Goal: Find specific page/section: Find specific page/section

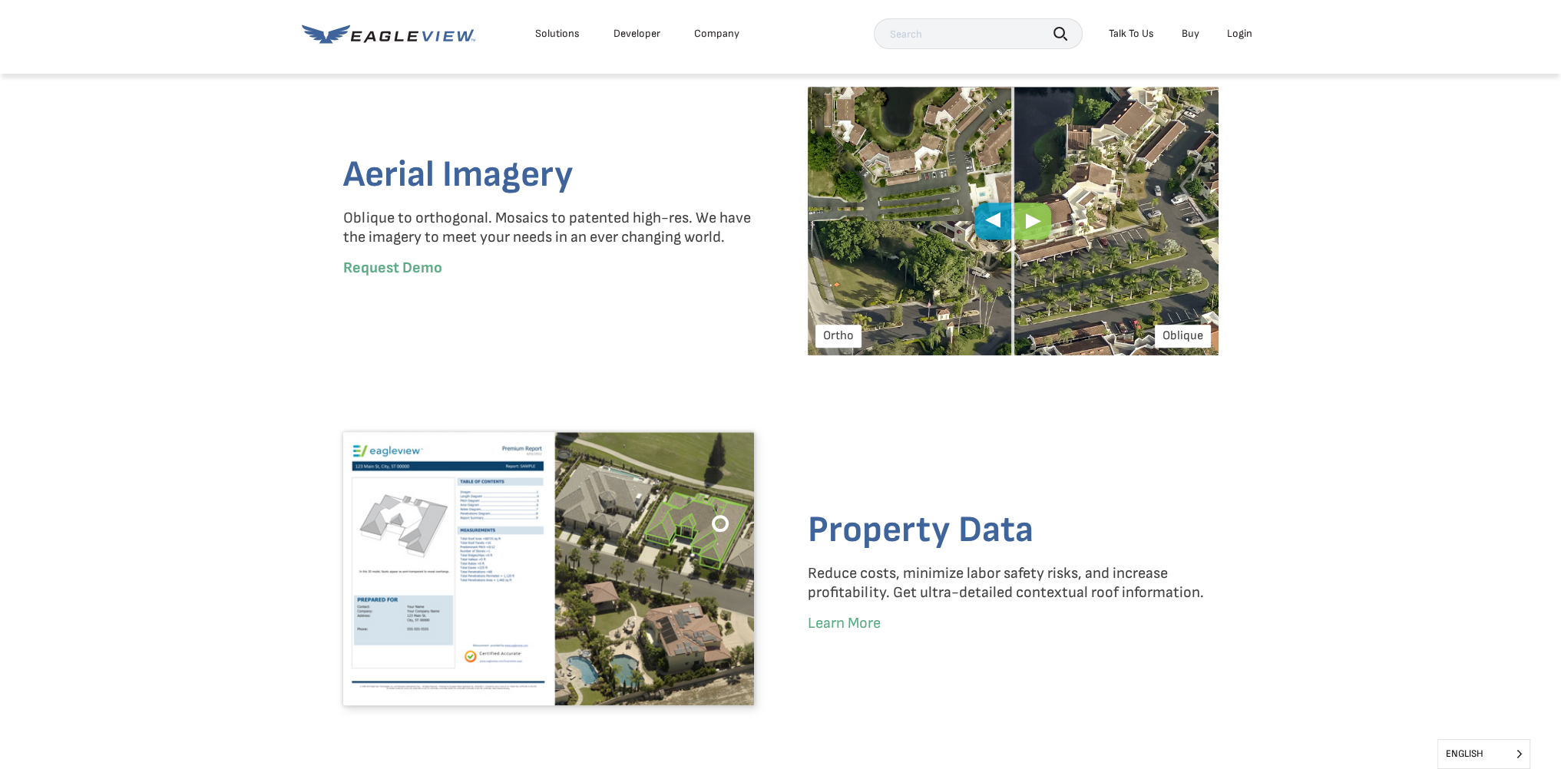
scroll to position [1996, 0]
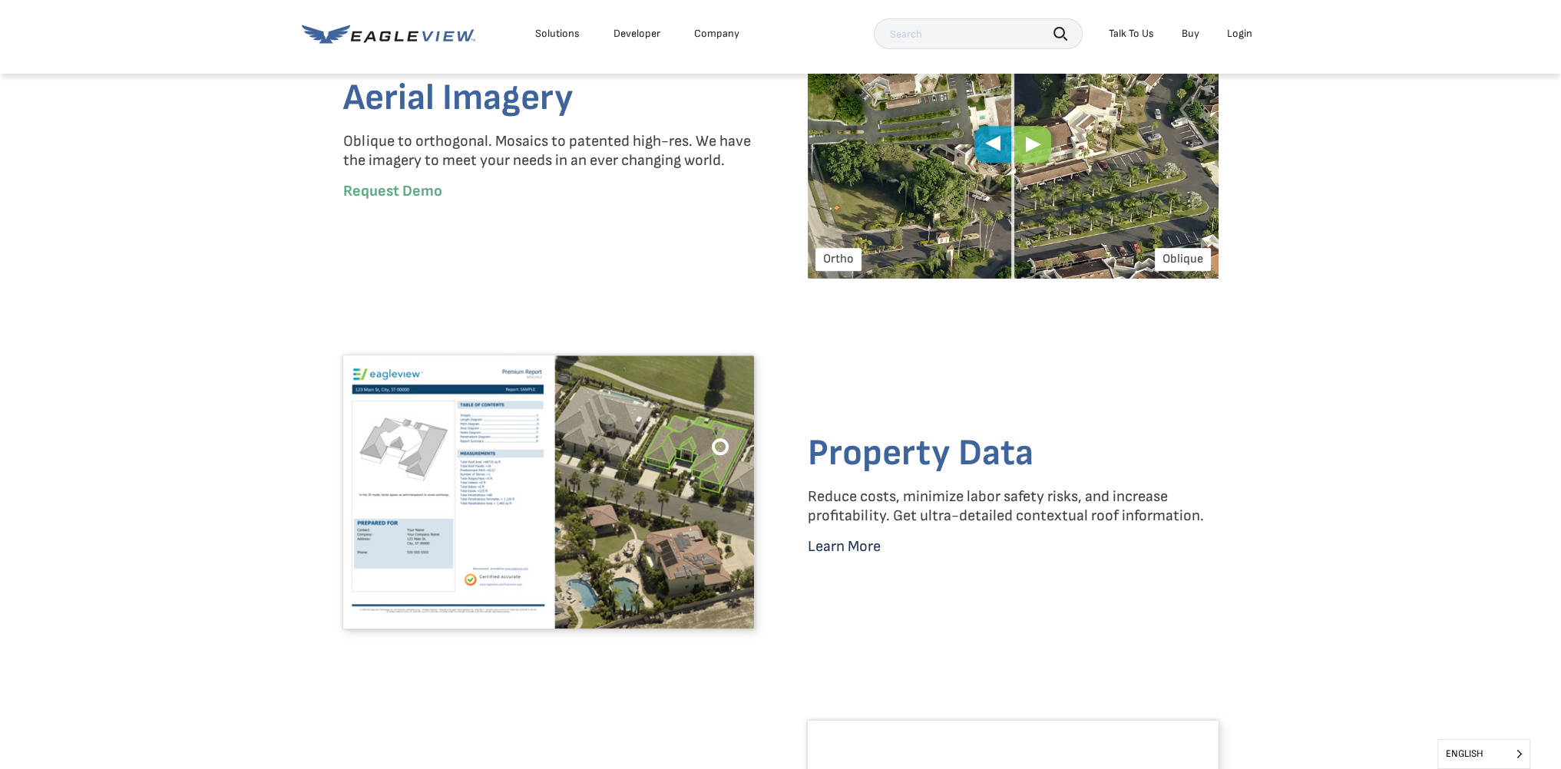
click at [830, 547] on link "Learn More" at bounding box center [844, 546] width 73 height 18
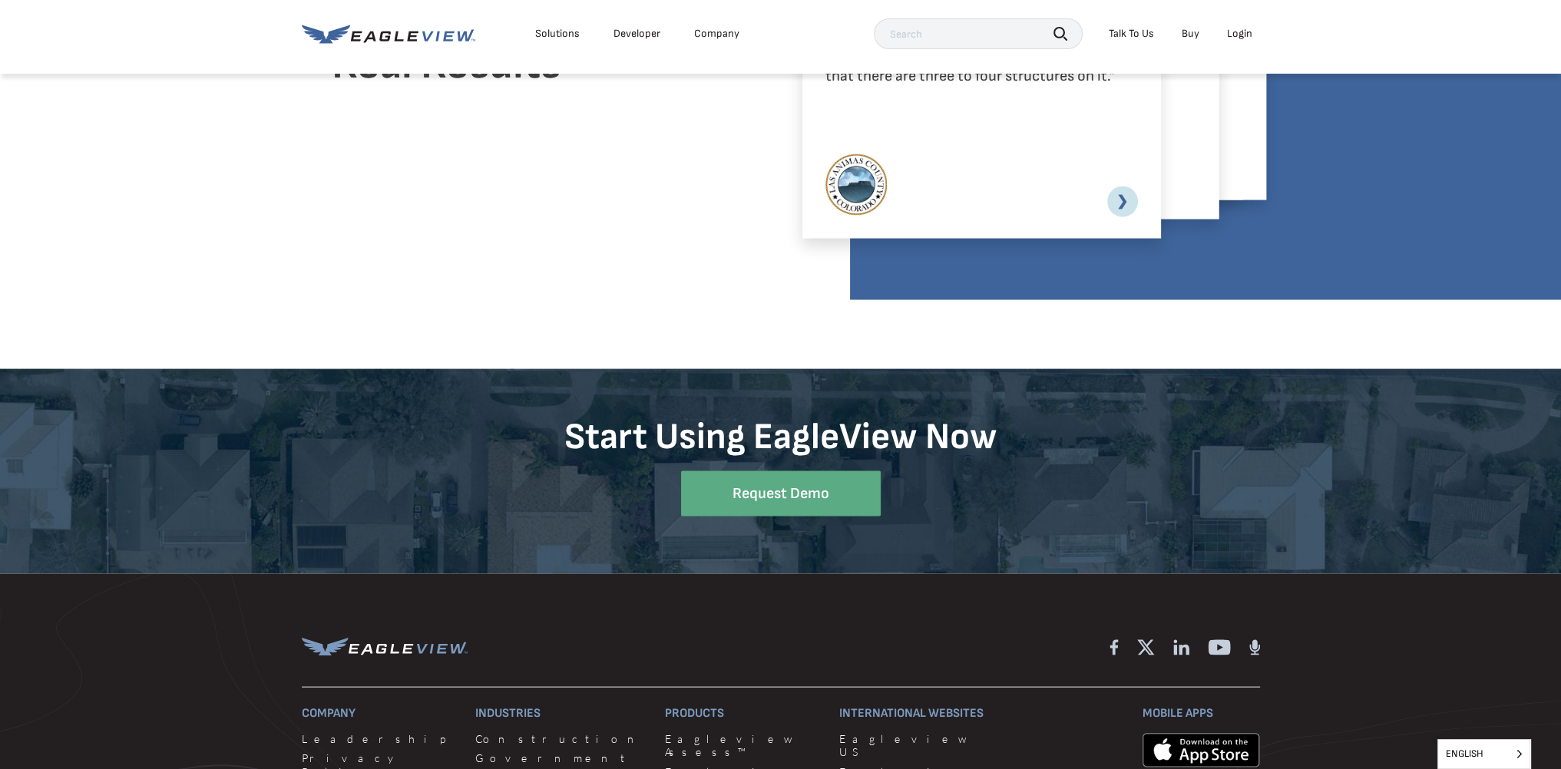
scroll to position [4222, 0]
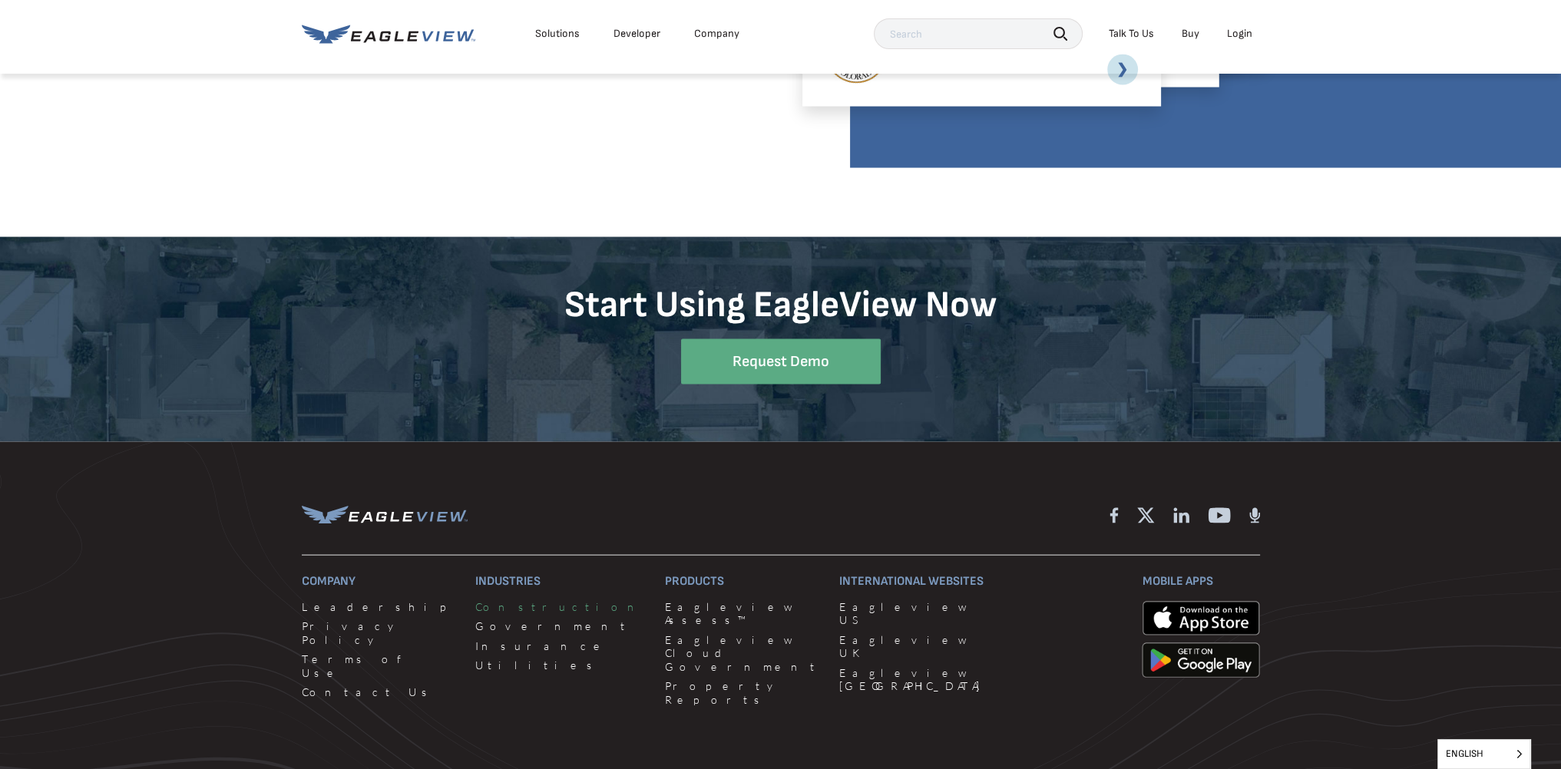
click at [488, 600] on link "Construction" at bounding box center [560, 607] width 171 height 14
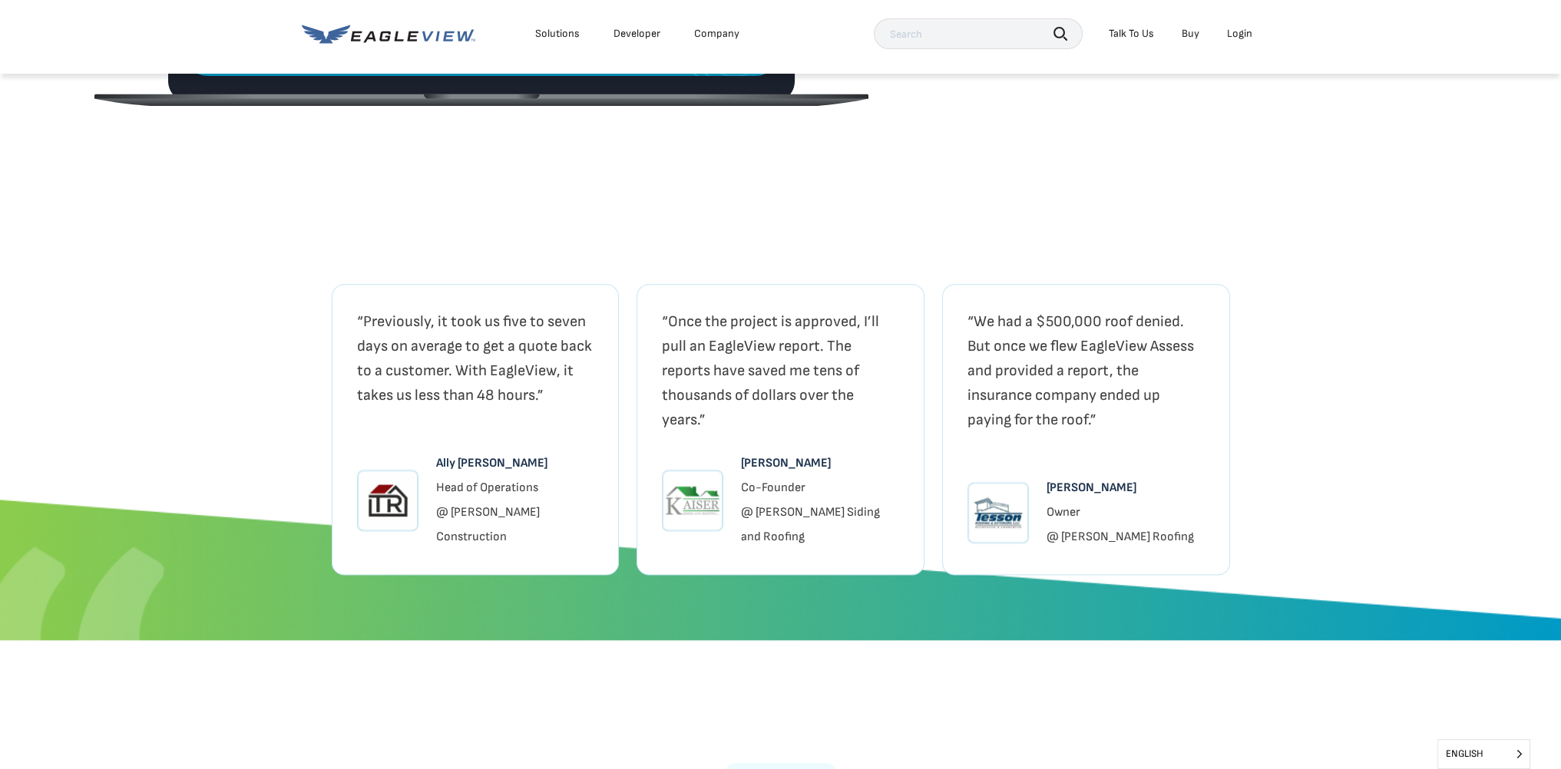
scroll to position [2456, 0]
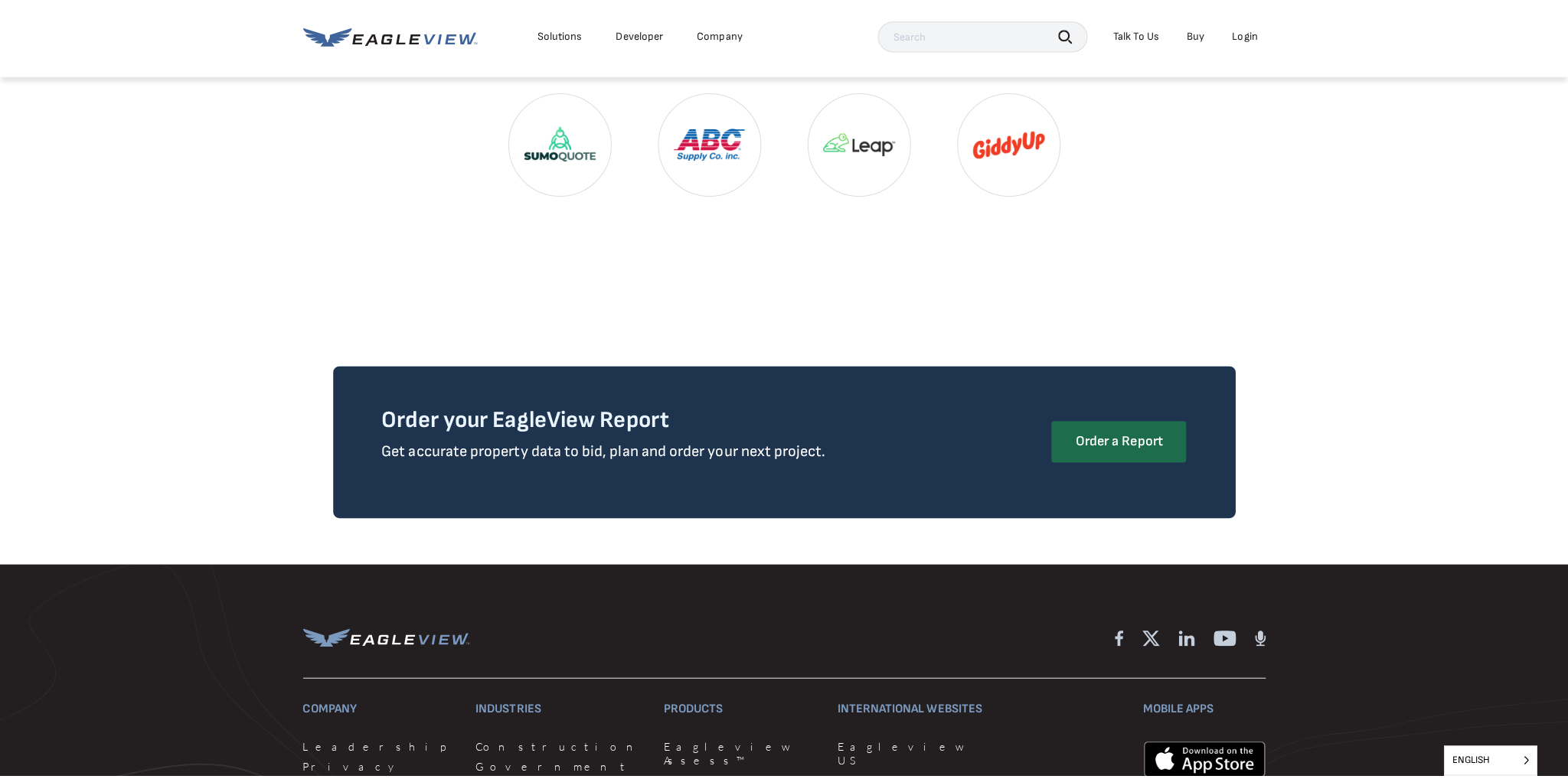
scroll to position [3522, 0]
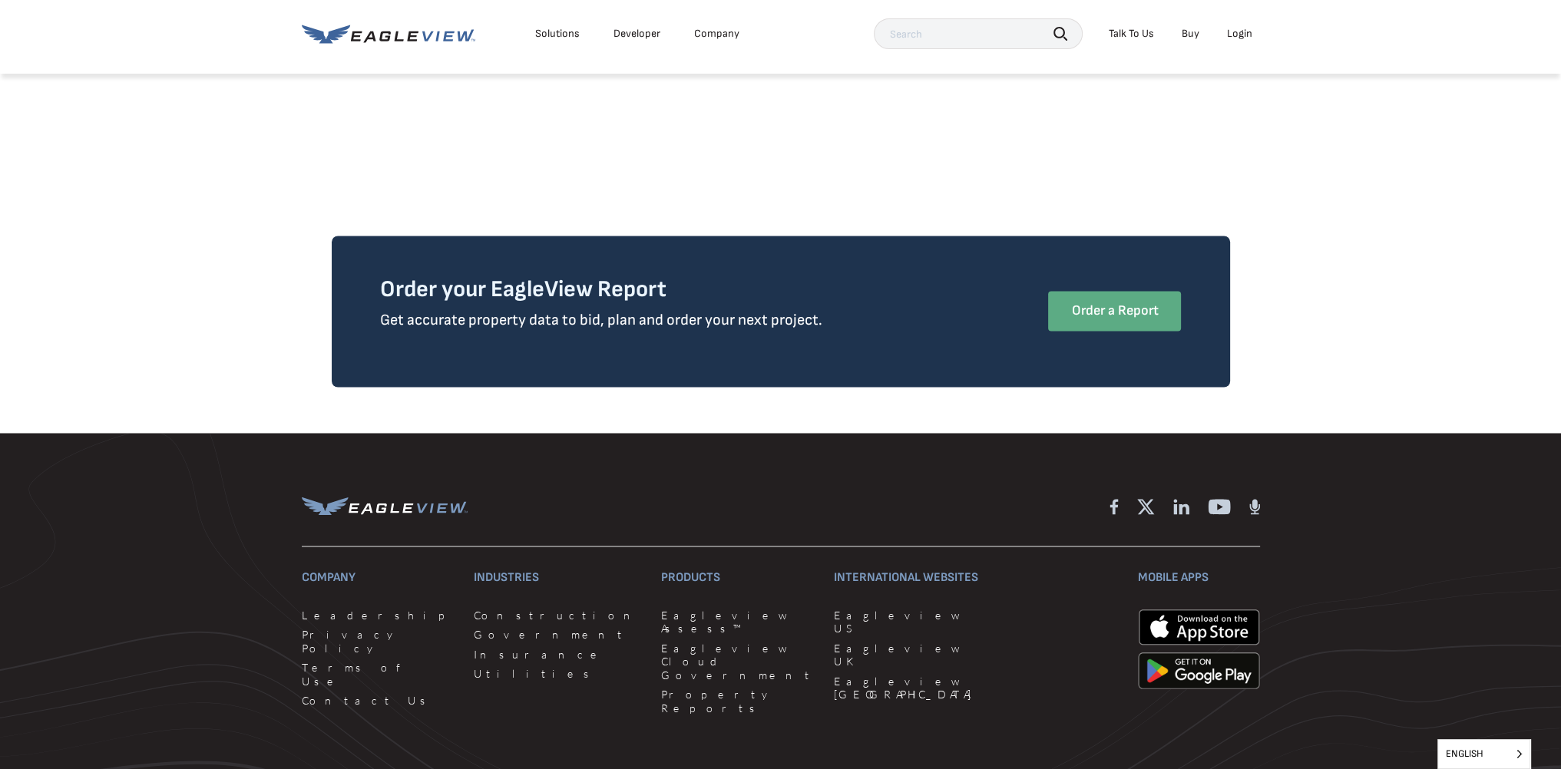
click at [1092, 291] on link "Order a Report" at bounding box center [1114, 311] width 133 height 40
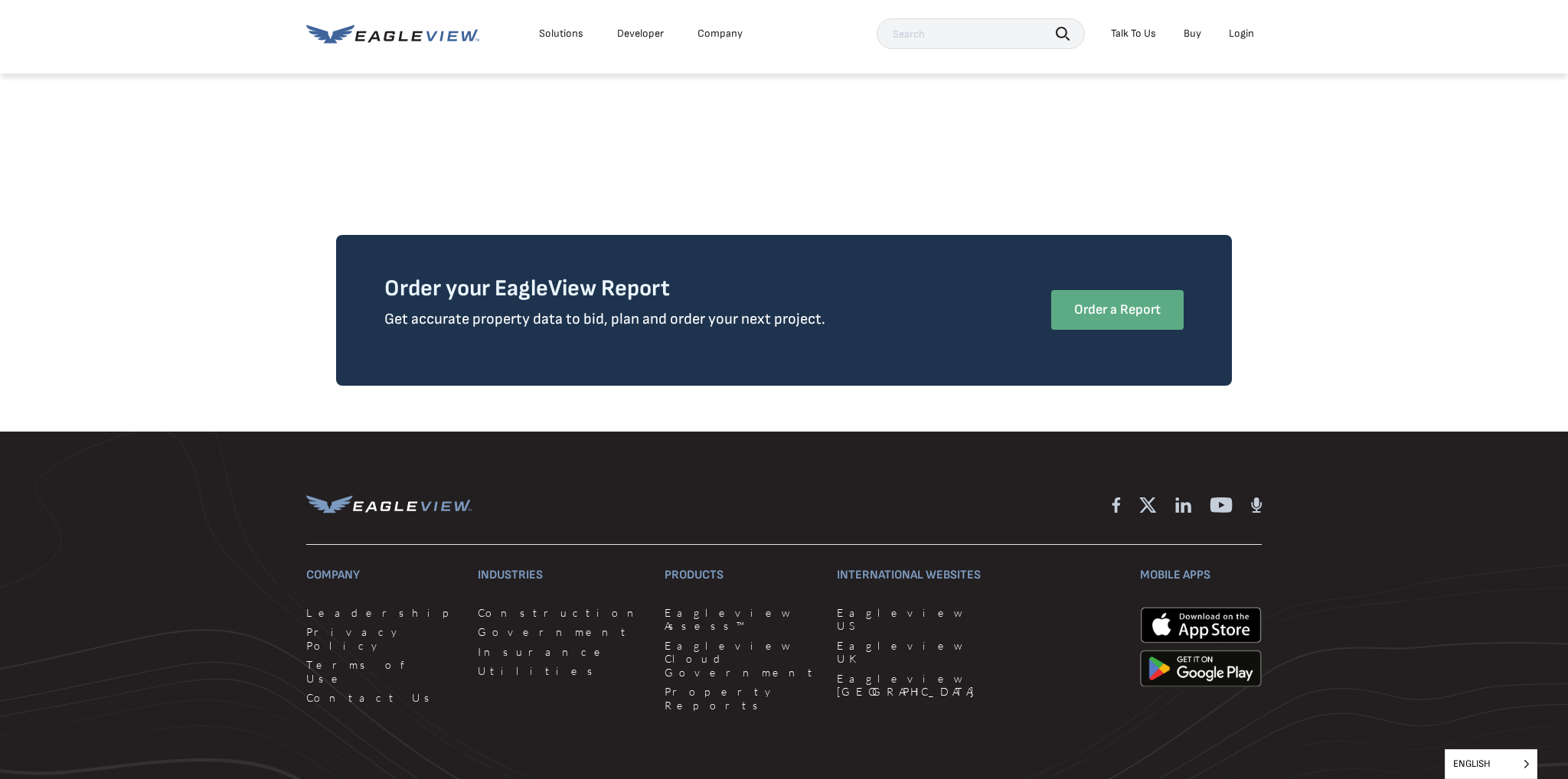
click at [1125, 290] on link "Order a Report" at bounding box center [1117, 310] width 133 height 40
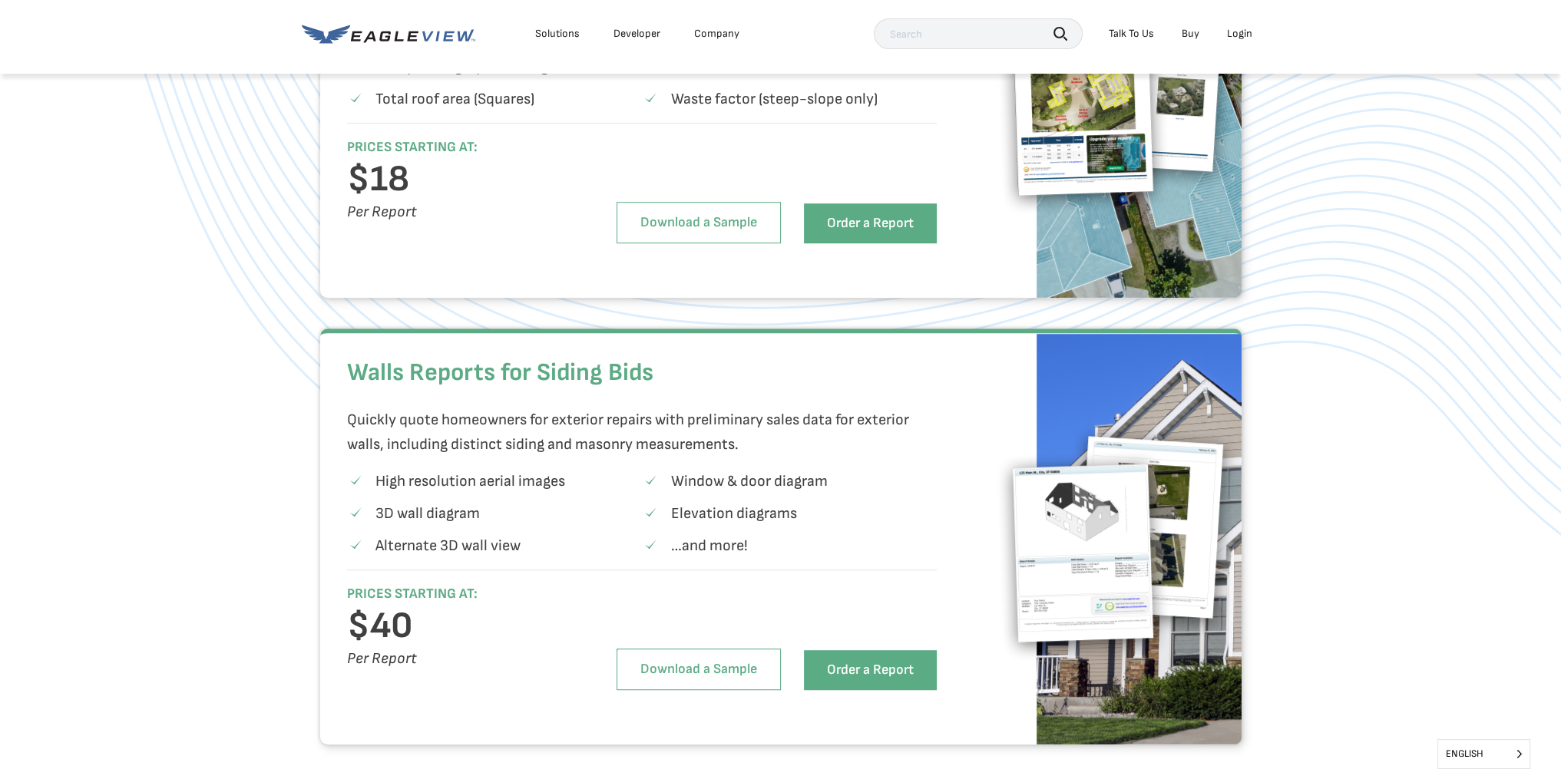
scroll to position [1228, 0]
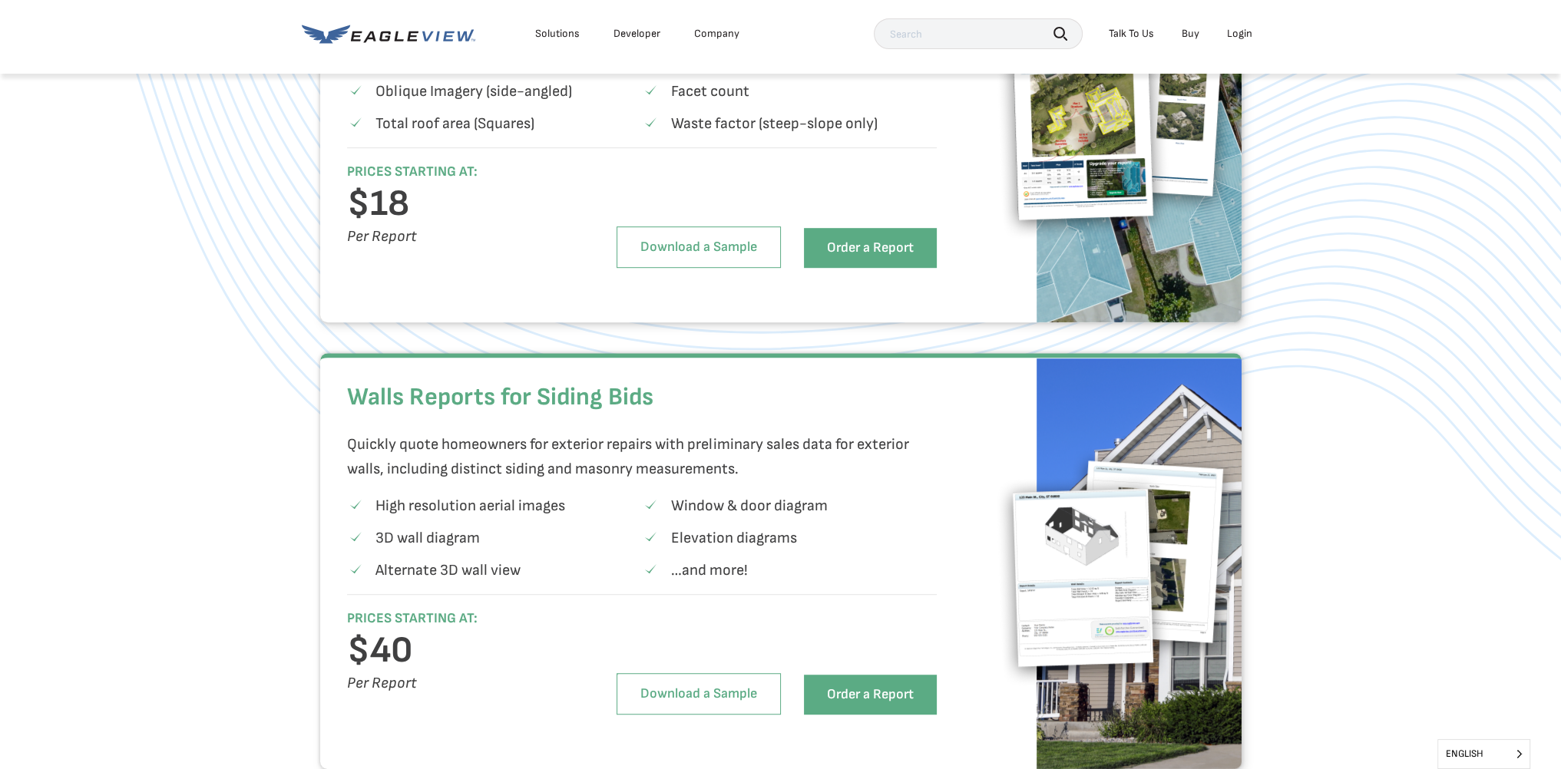
click at [552, 35] on div "Solutions" at bounding box center [557, 34] width 45 height 14
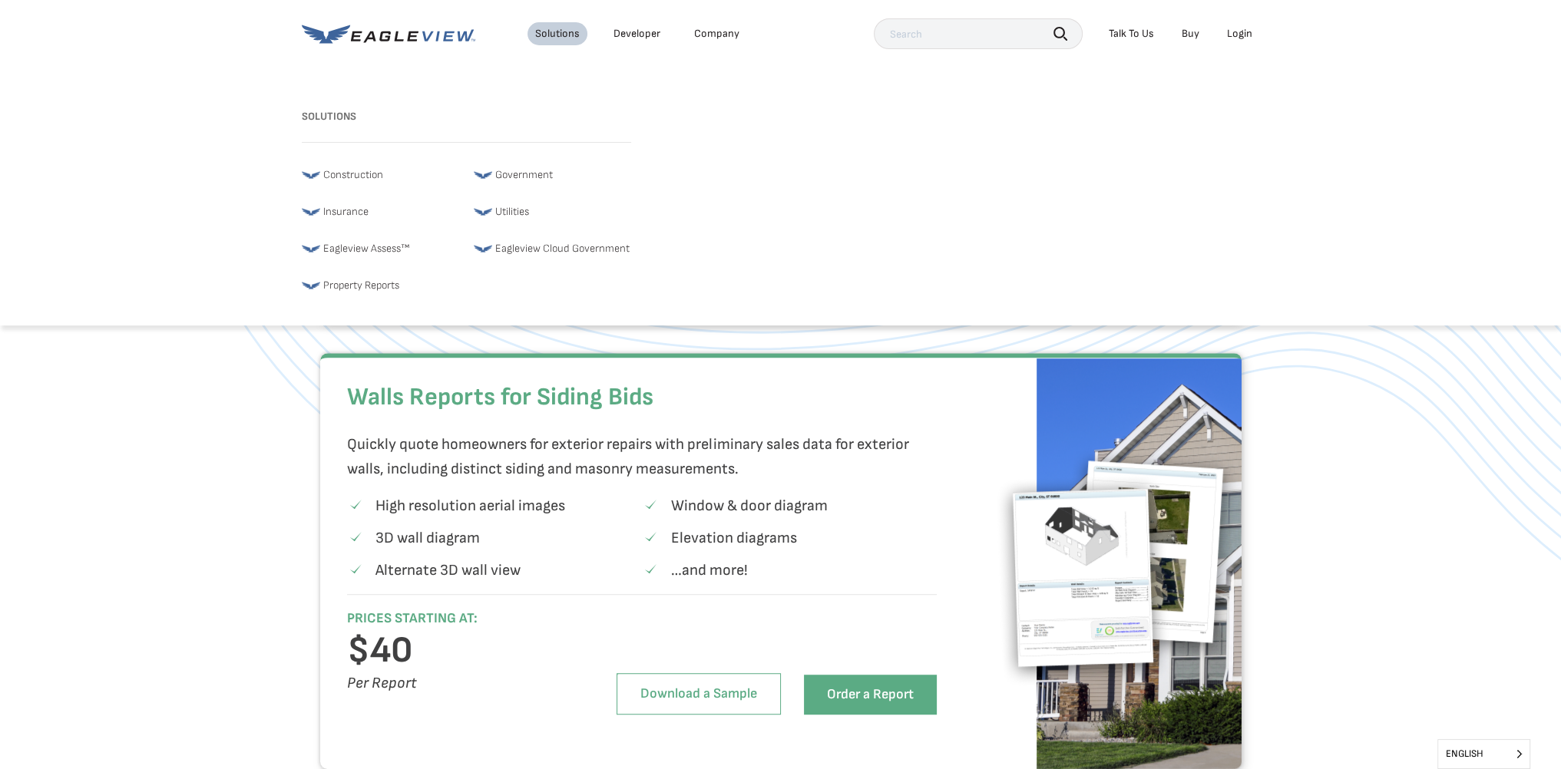
click at [552, 35] on div "Solutions" at bounding box center [557, 34] width 45 height 14
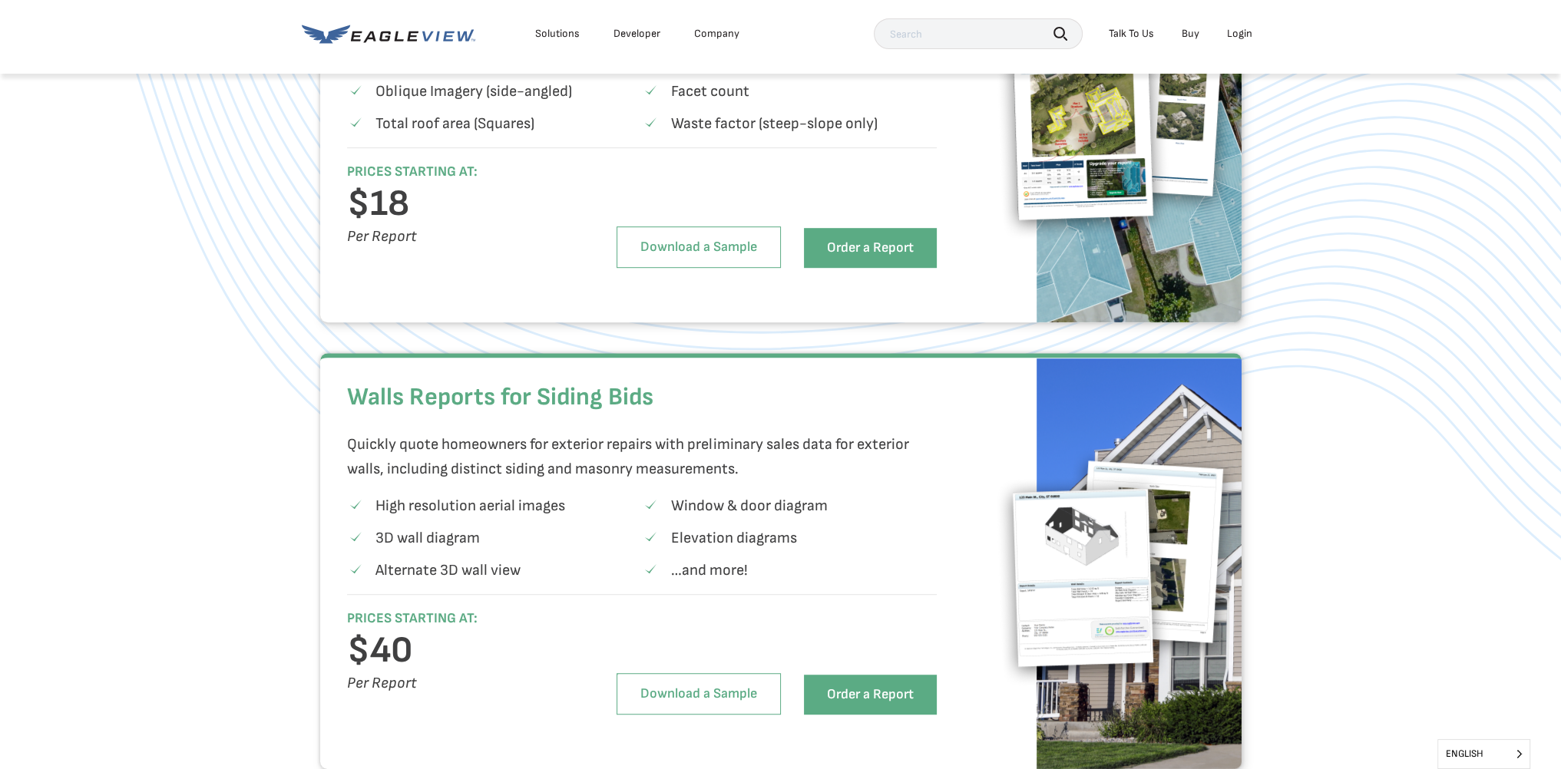
click at [628, 33] on link "Developer" at bounding box center [636, 34] width 47 height 14
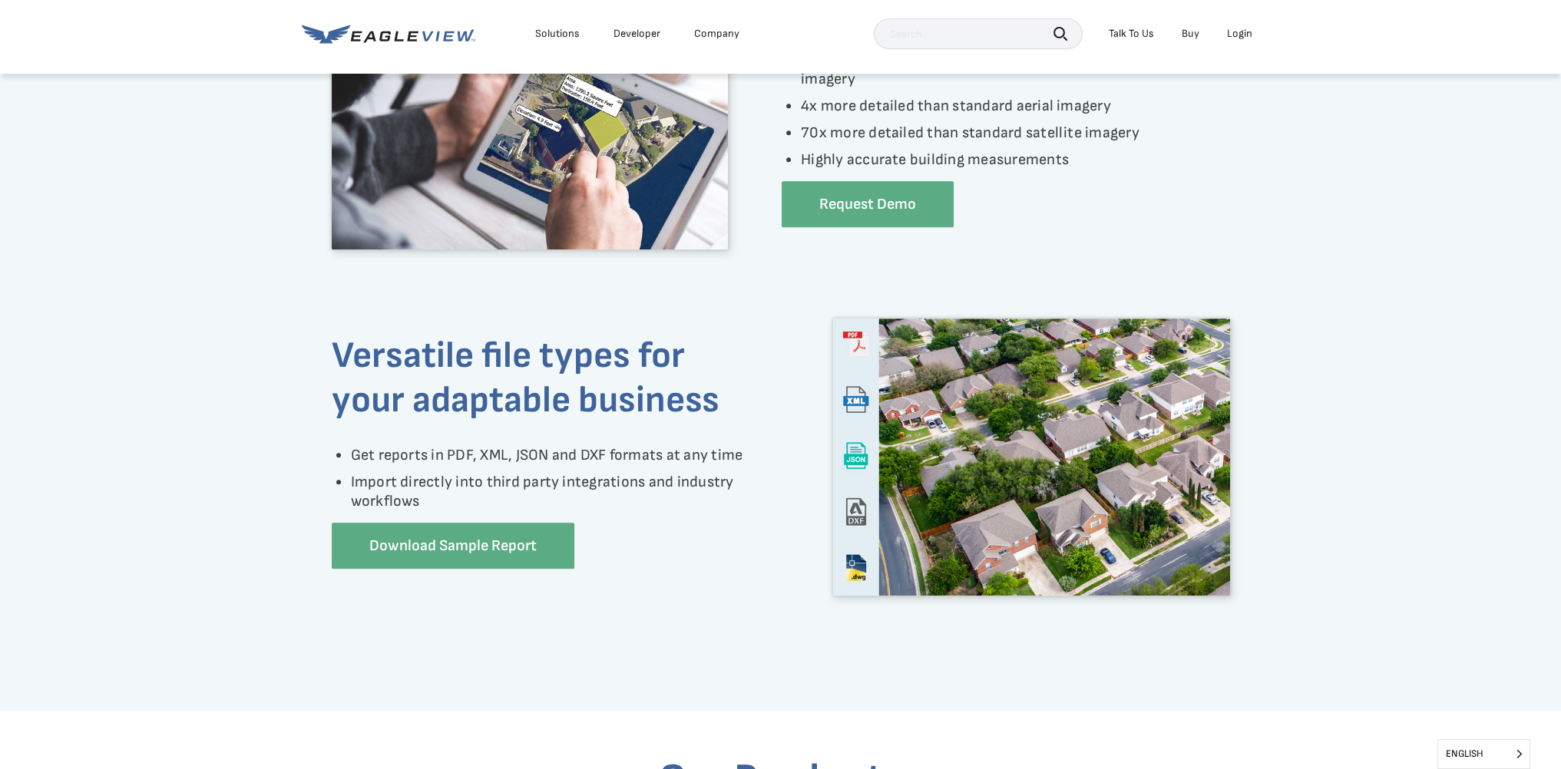
scroll to position [1075, 0]
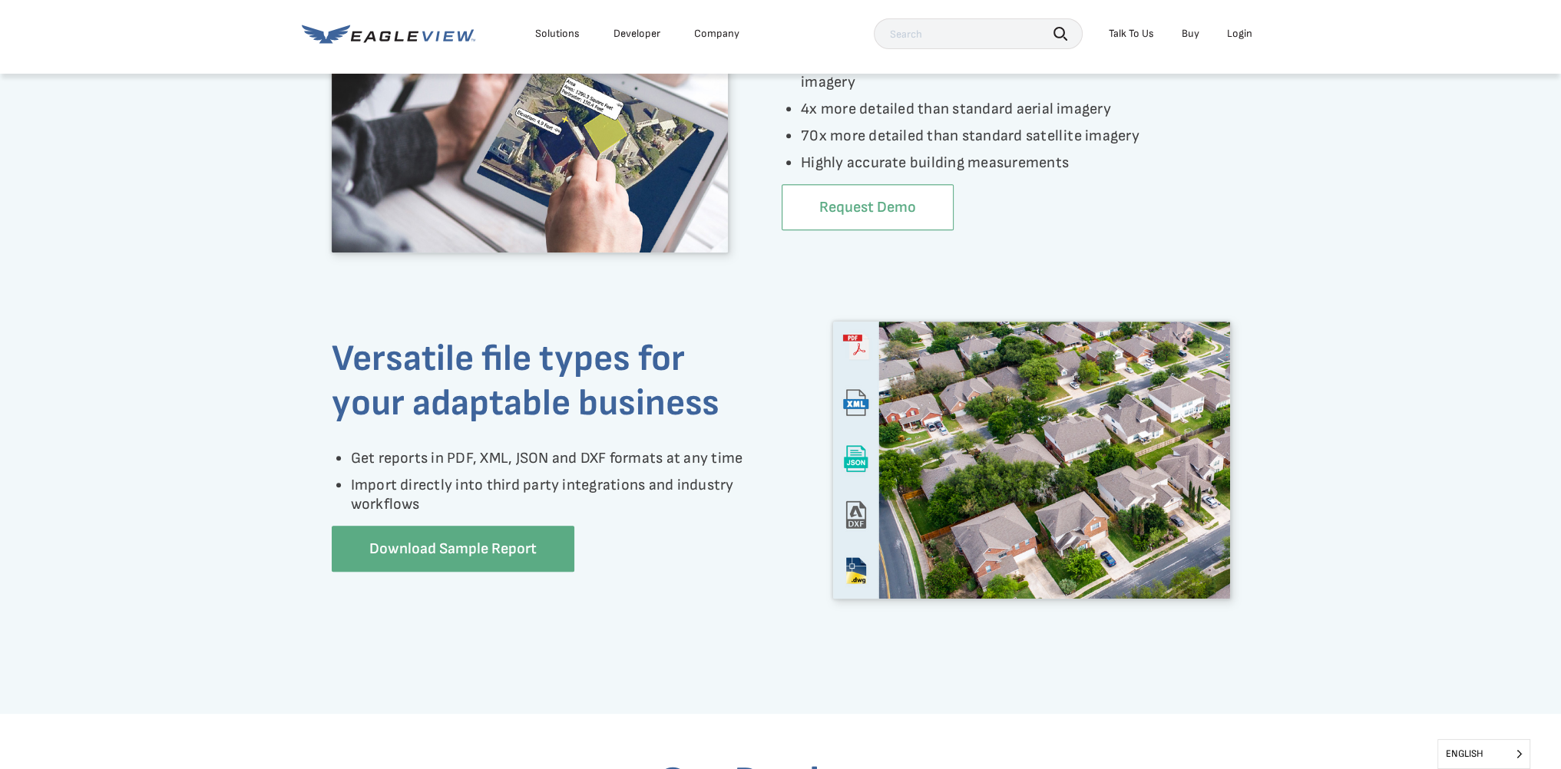
click at [811, 210] on link "Request Demo" at bounding box center [867, 207] width 172 height 47
